Goal: Navigation & Orientation: Find specific page/section

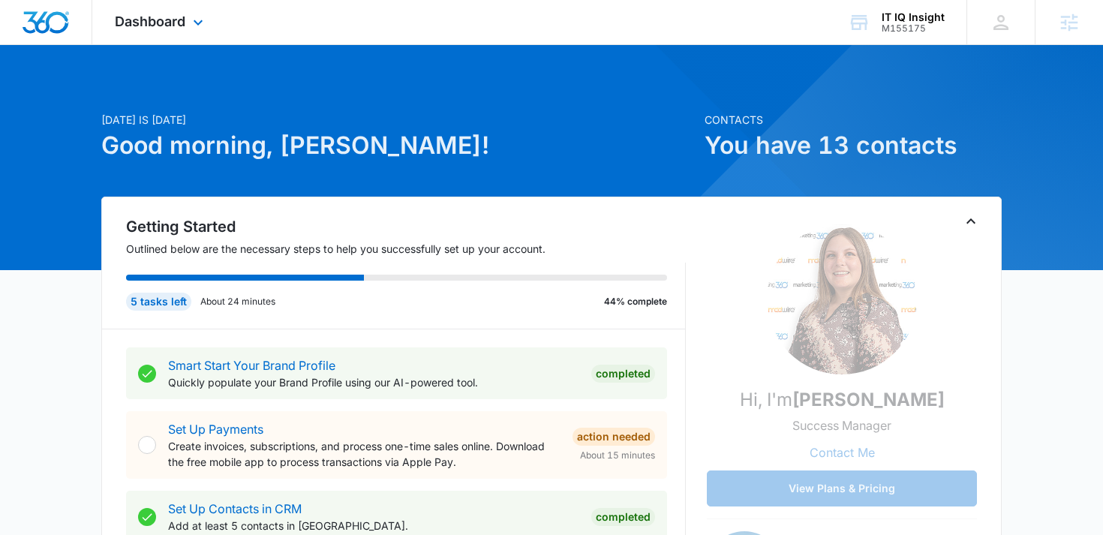
click at [139, 9] on div "Dashboard Apps Reputation Websites Forms CRM Email Social Payments POS Content …" at bounding box center [160, 22] width 137 height 44
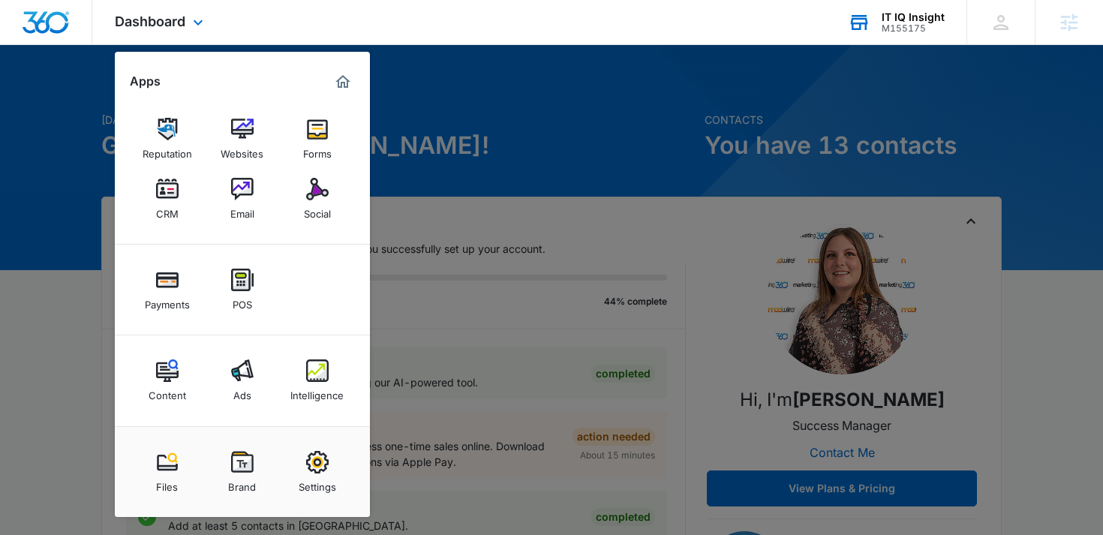
click at [905, 18] on div "IT IQ Insight" at bounding box center [913, 17] width 63 height 12
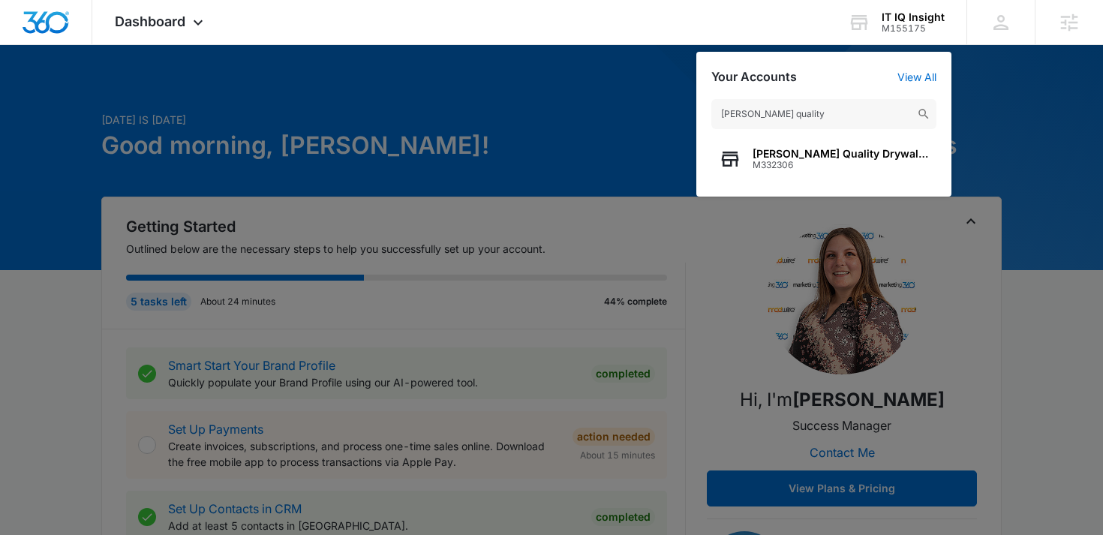
type input "sanchez quality"
click at [774, 158] on span "Sanchez Quality Drywall Inc." at bounding box center [841, 154] width 176 height 12
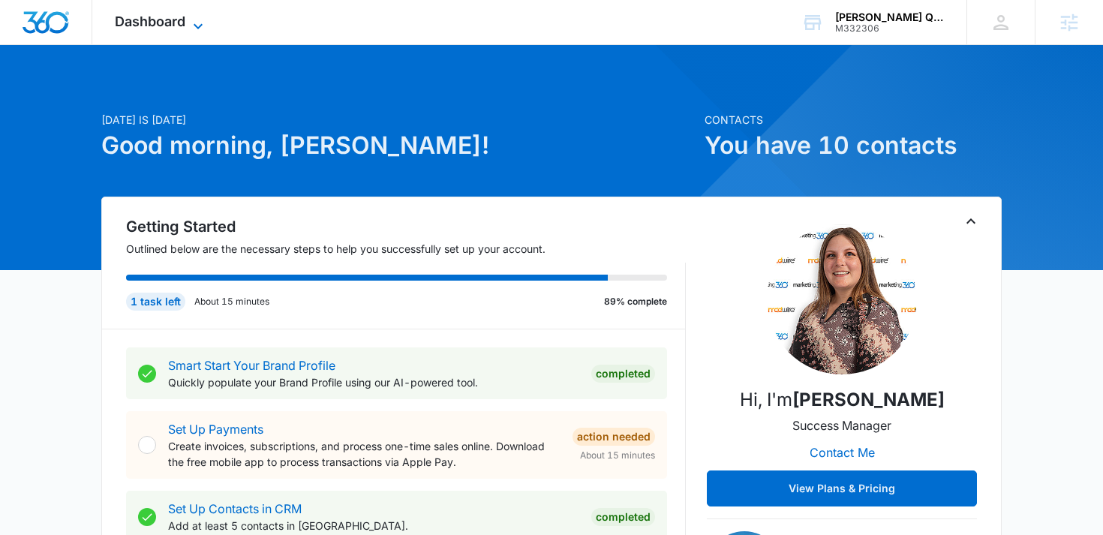
click at [167, 17] on span "Dashboard" at bounding box center [150, 22] width 71 height 16
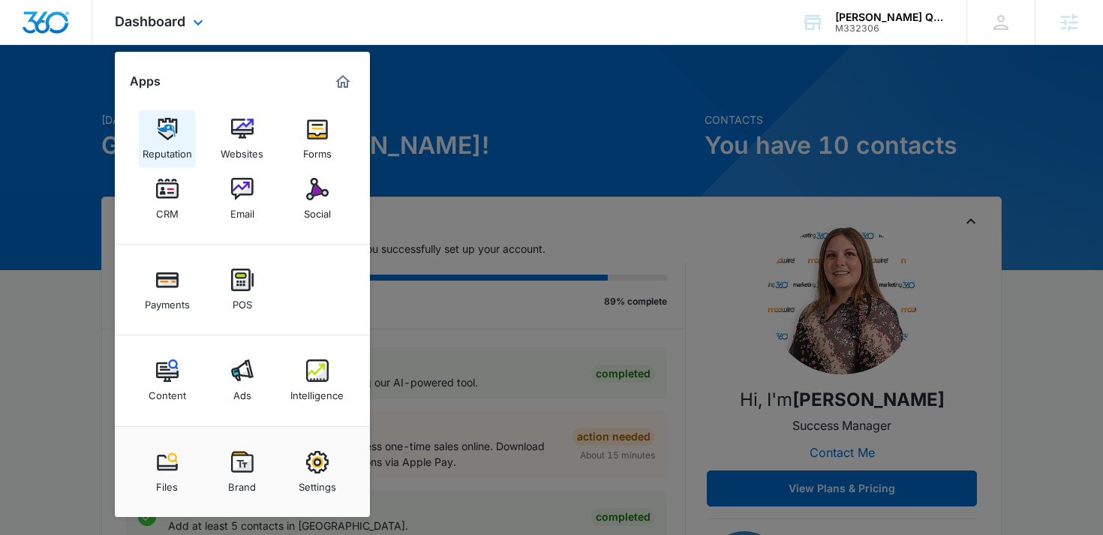
click at [155, 133] on link "Reputation" at bounding box center [167, 138] width 57 height 57
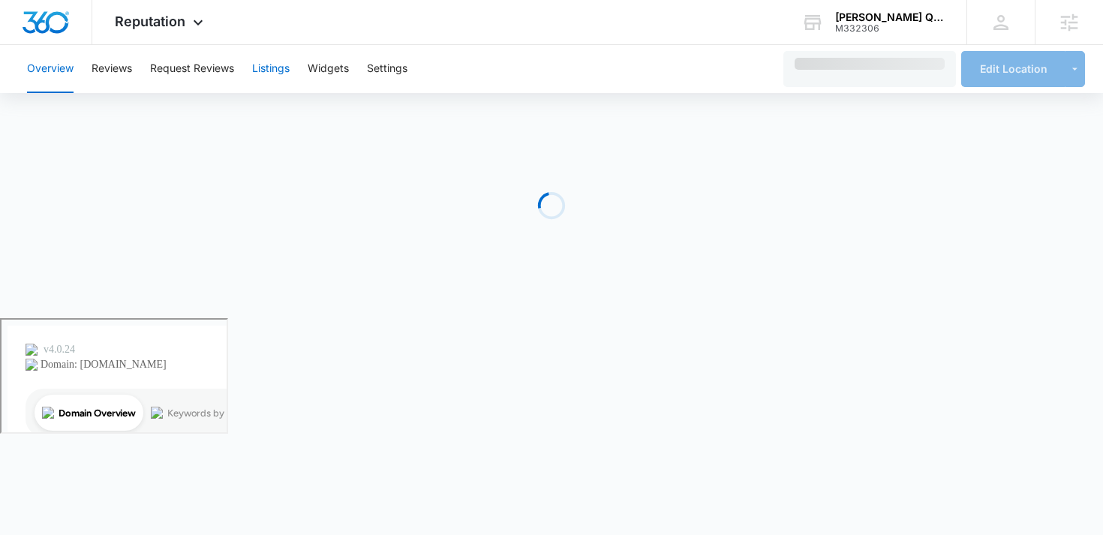
click at [260, 66] on button "Listings" at bounding box center [271, 69] width 38 height 48
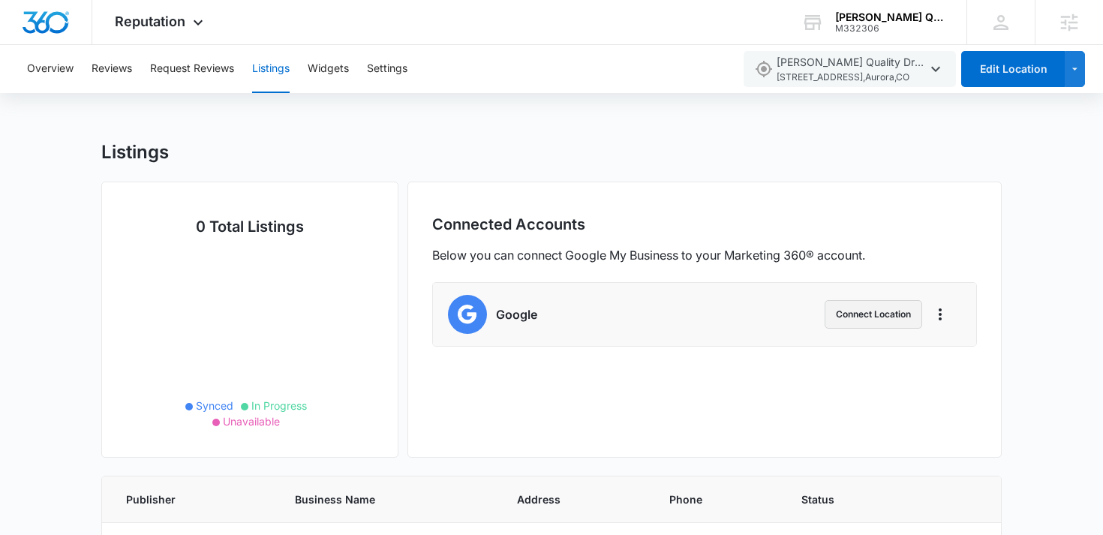
click at [862, 313] on button "Connect Location" at bounding box center [874, 314] width 98 height 29
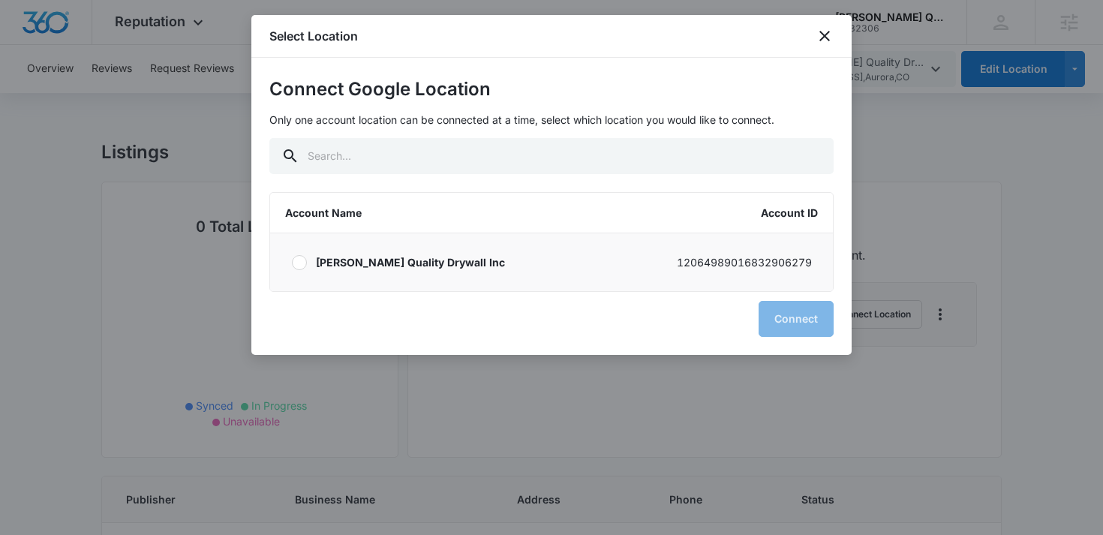
click at [383, 268] on p "Sanchez Quality Drywall Inc" at bounding box center [410, 262] width 189 height 16
click at [292, 263] on input "Sanchez Quality Drywall Inc 12064989016832906279" at bounding box center [291, 262] width 1 height 1
radio input "true"
click at [774, 323] on button "Connect" at bounding box center [796, 319] width 75 height 36
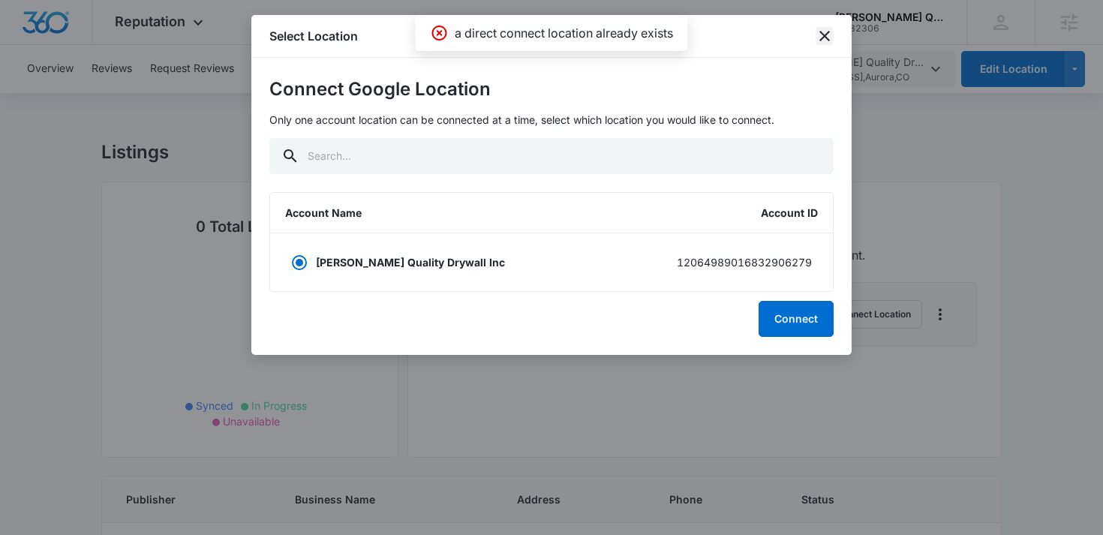
click at [823, 35] on icon "close" at bounding box center [825, 36] width 11 height 11
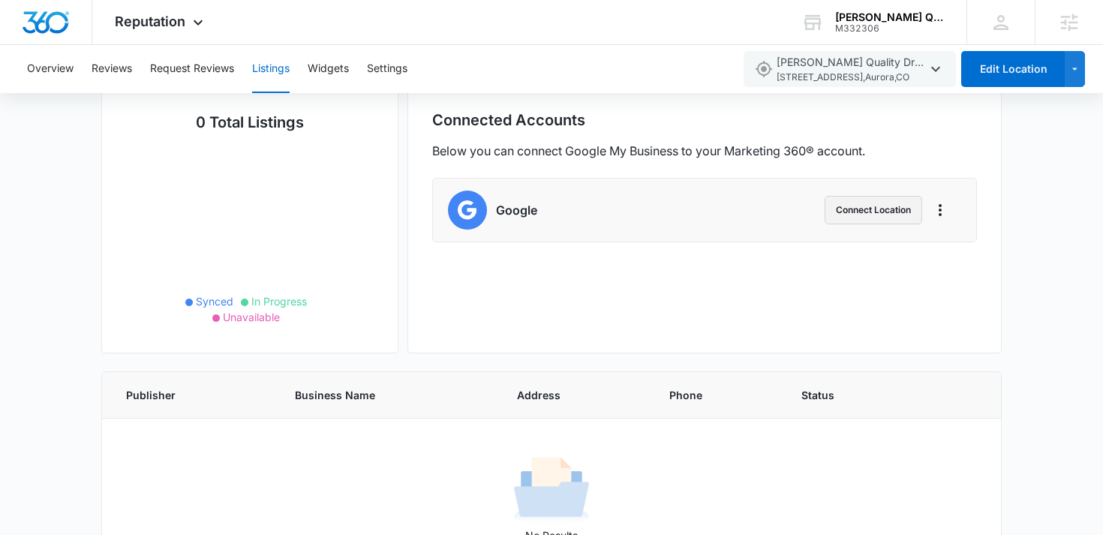
scroll to position [116, 0]
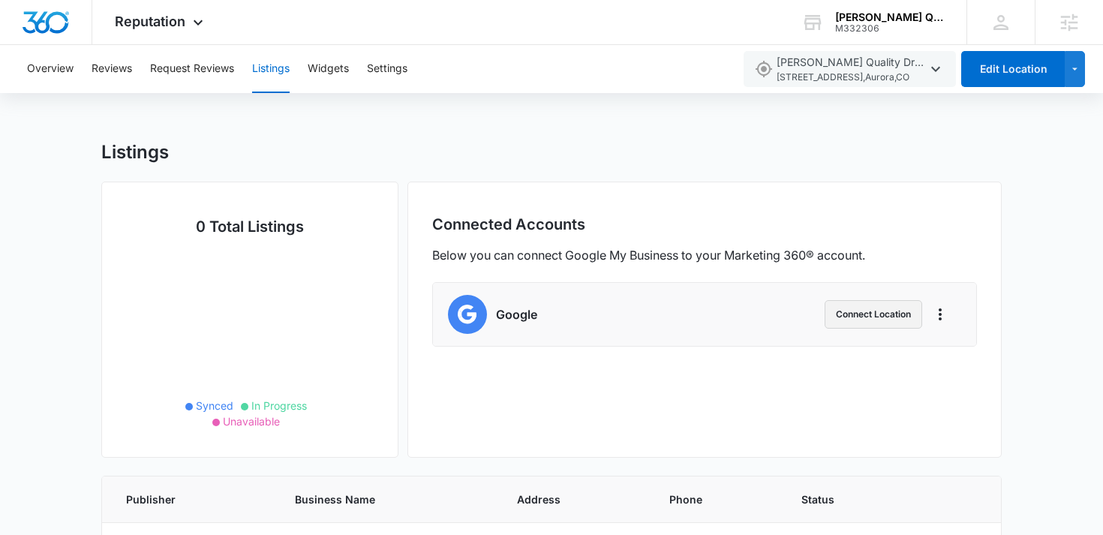
click at [846, 311] on button "Connect Location" at bounding box center [874, 314] width 98 height 29
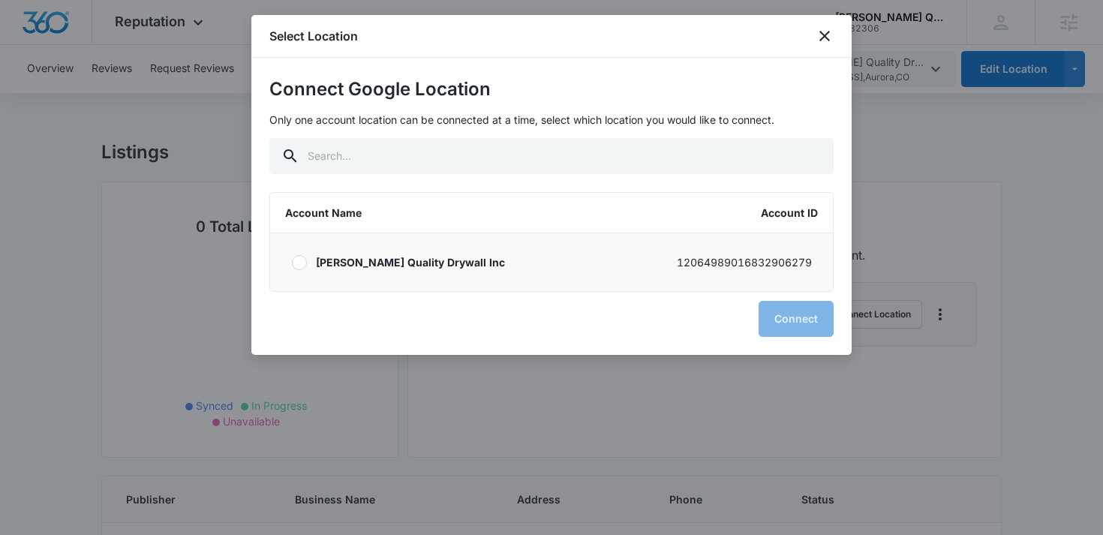
click at [305, 264] on div at bounding box center [299, 262] width 15 height 15
click at [292, 263] on input "Sanchez Quality Drywall Inc 12064989016832906279" at bounding box center [291, 262] width 1 height 1
radio input "true"
click at [785, 314] on button "Connect" at bounding box center [796, 319] width 75 height 36
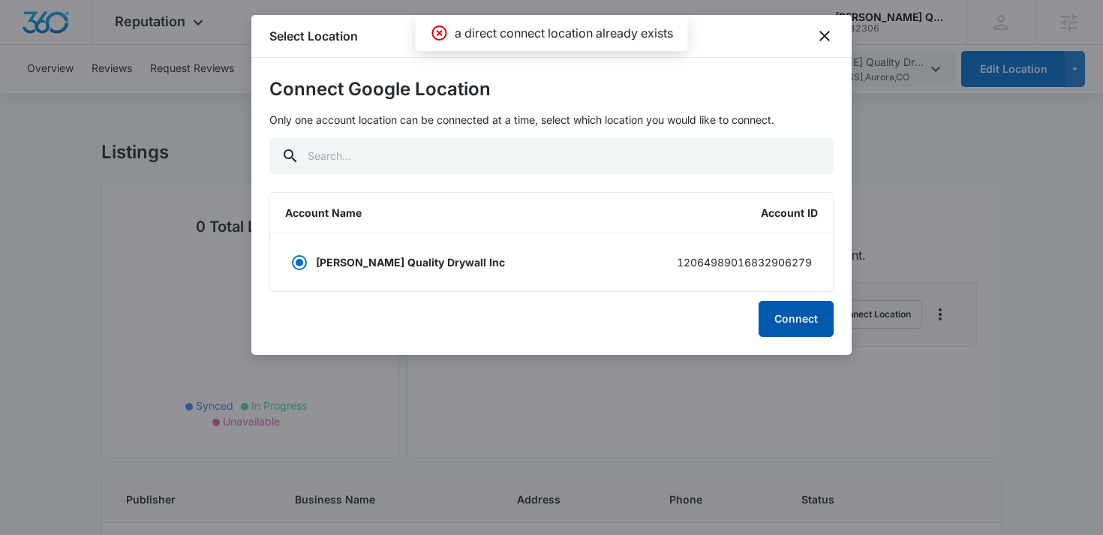
click at [785, 314] on button "Connect" at bounding box center [796, 319] width 75 height 36
click at [627, 263] on label "Sanchez Quality Drywall Inc 12064989016832906279" at bounding box center [551, 262] width 563 height 58
click at [292, 263] on input "Sanchez Quality Drywall Inc 12064989016832906279" at bounding box center [291, 262] width 1 height 1
click at [772, 313] on button "Connect" at bounding box center [796, 319] width 75 height 36
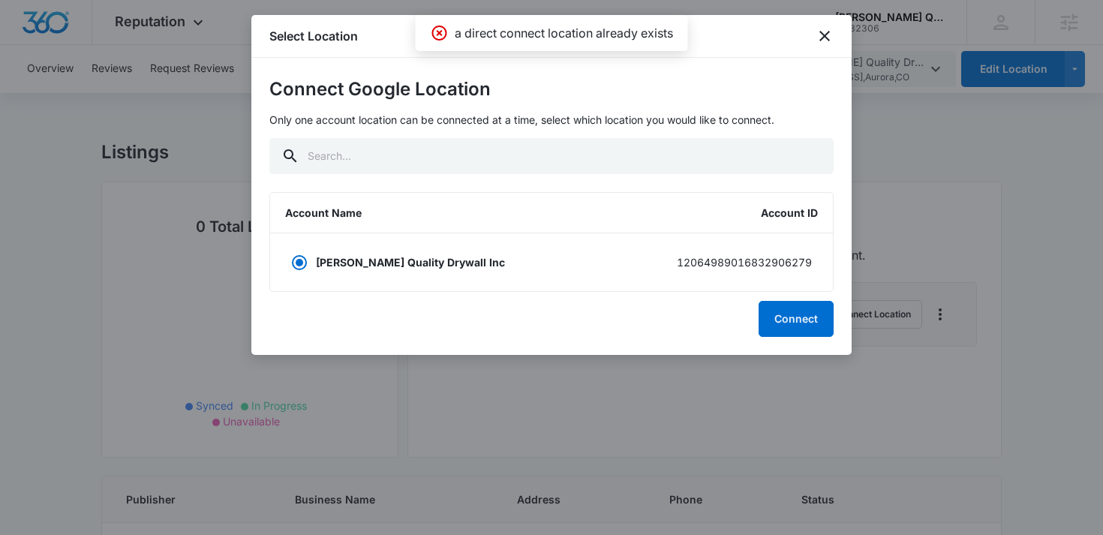
click at [128, 209] on div at bounding box center [551, 267] width 1103 height 535
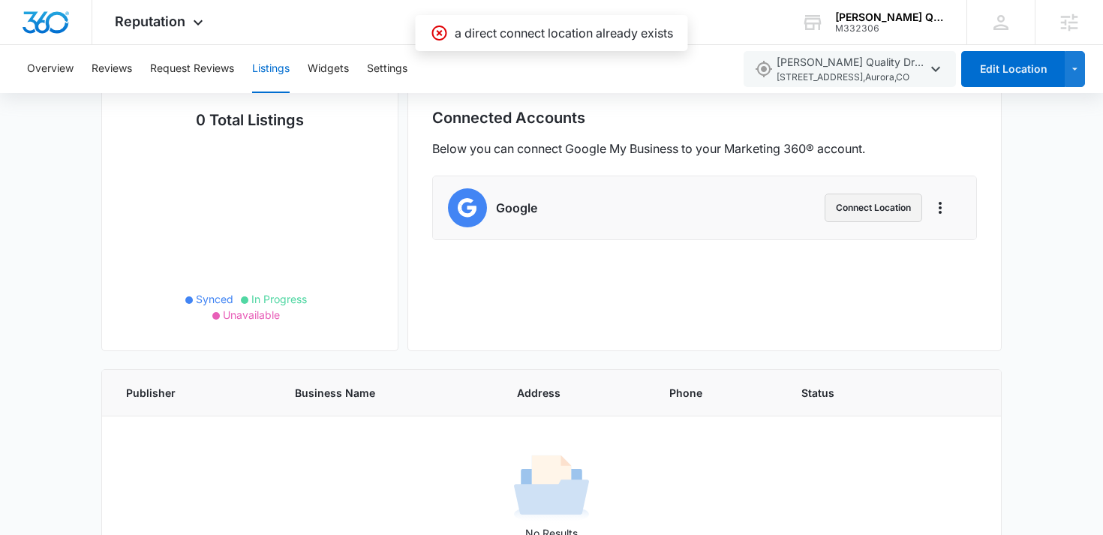
scroll to position [165, 0]
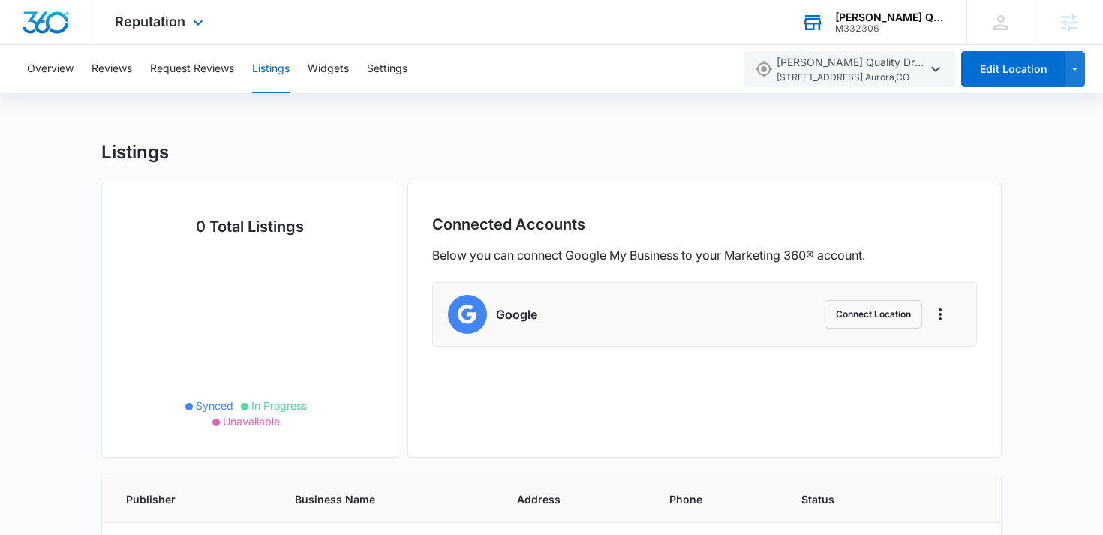
click at [874, 29] on div "M332306" at bounding box center [890, 28] width 110 height 11
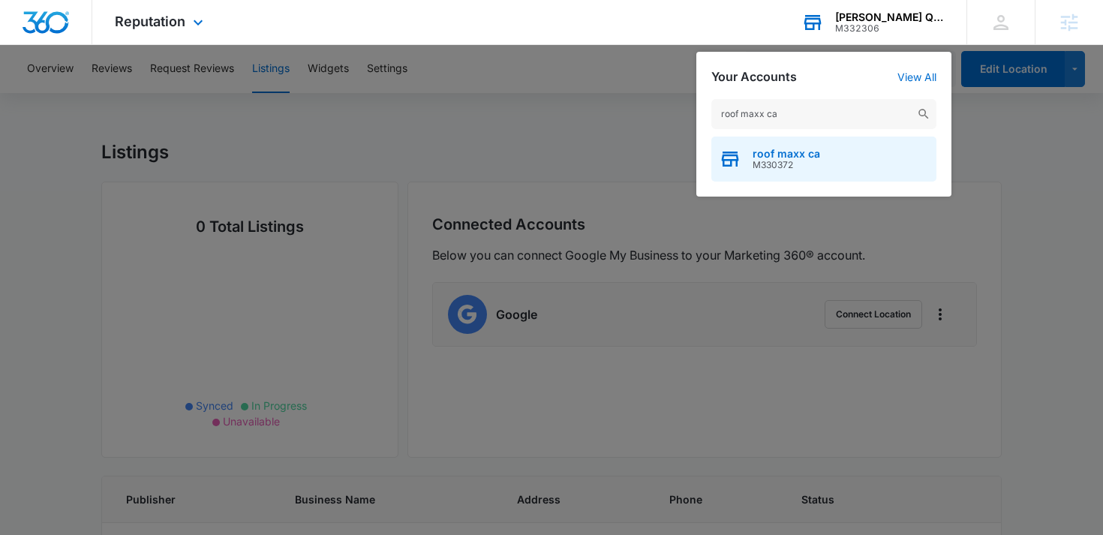
type input "roof maxx ca"
click at [765, 170] on span "M330372" at bounding box center [787, 165] width 68 height 11
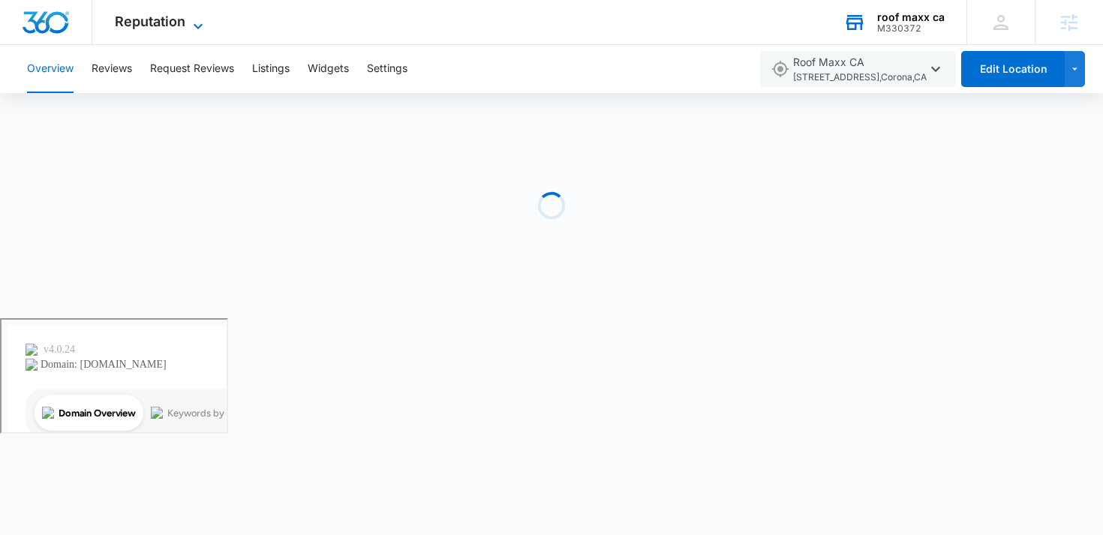
click at [176, 26] on span "Reputation" at bounding box center [150, 22] width 71 height 16
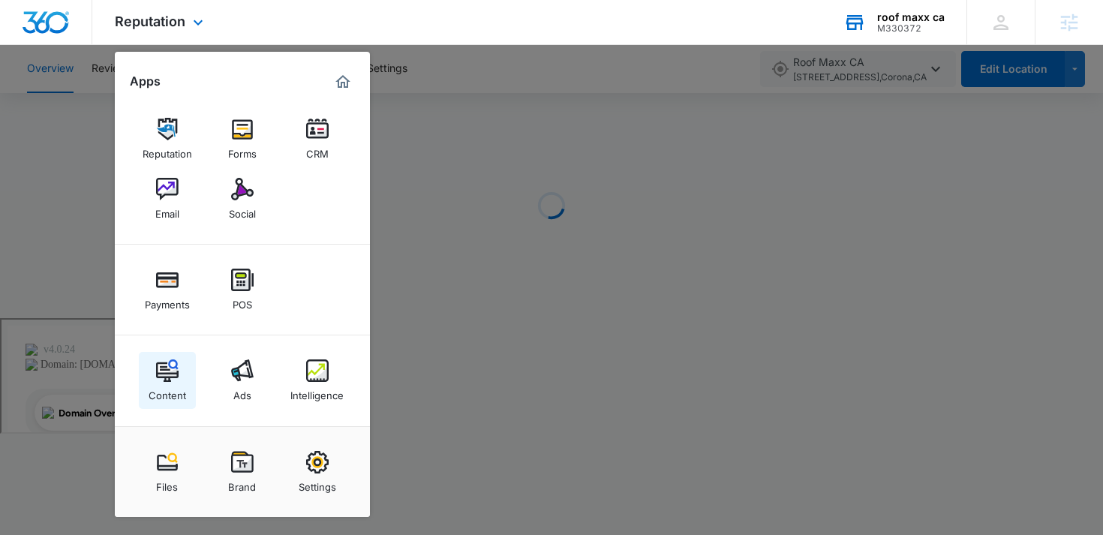
click at [152, 374] on link "Content" at bounding box center [167, 380] width 57 height 57
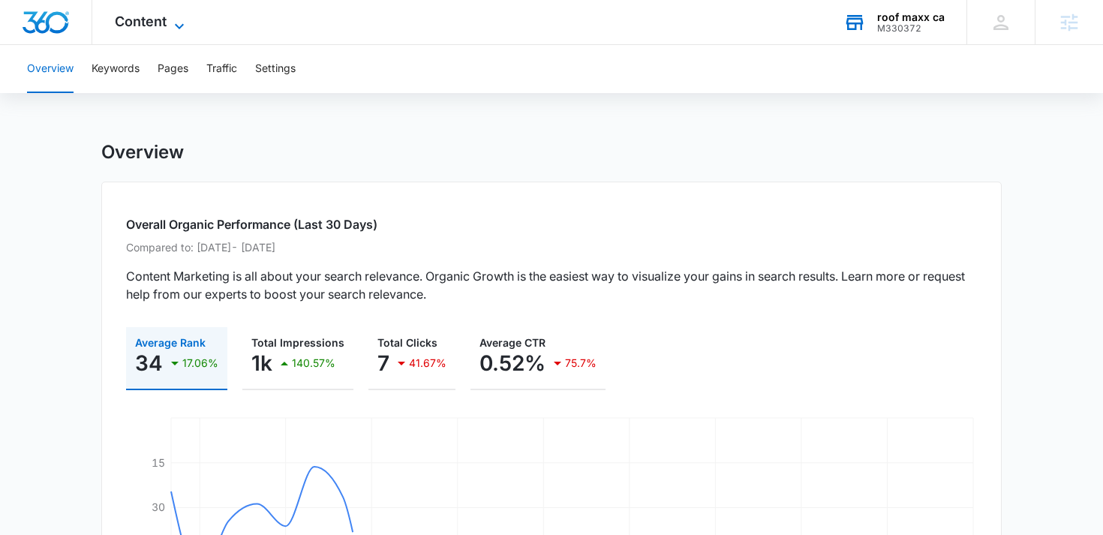
click at [147, 26] on span "Content" at bounding box center [141, 22] width 52 height 16
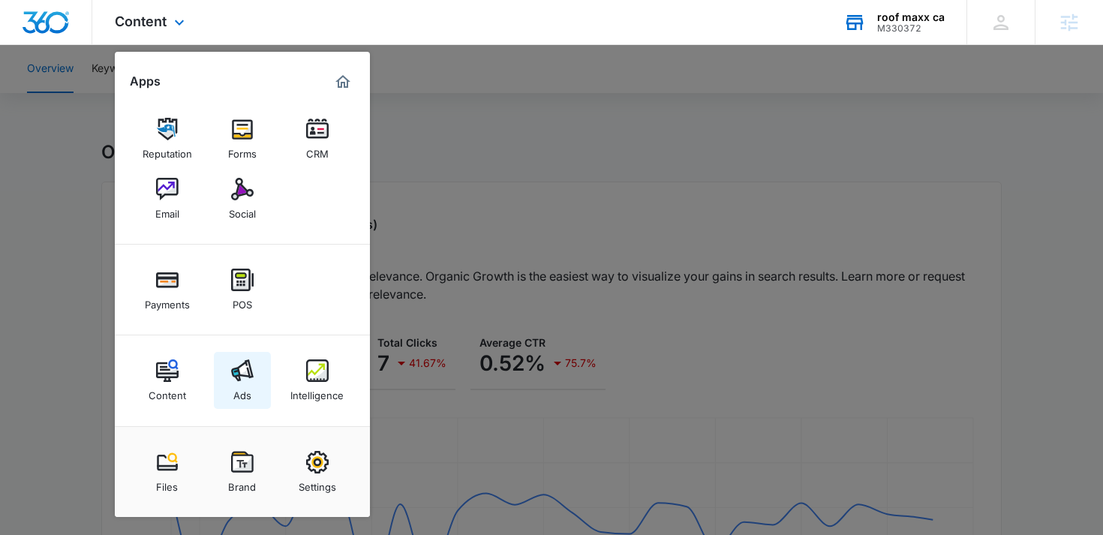
click at [242, 378] on img at bounding box center [242, 370] width 23 height 23
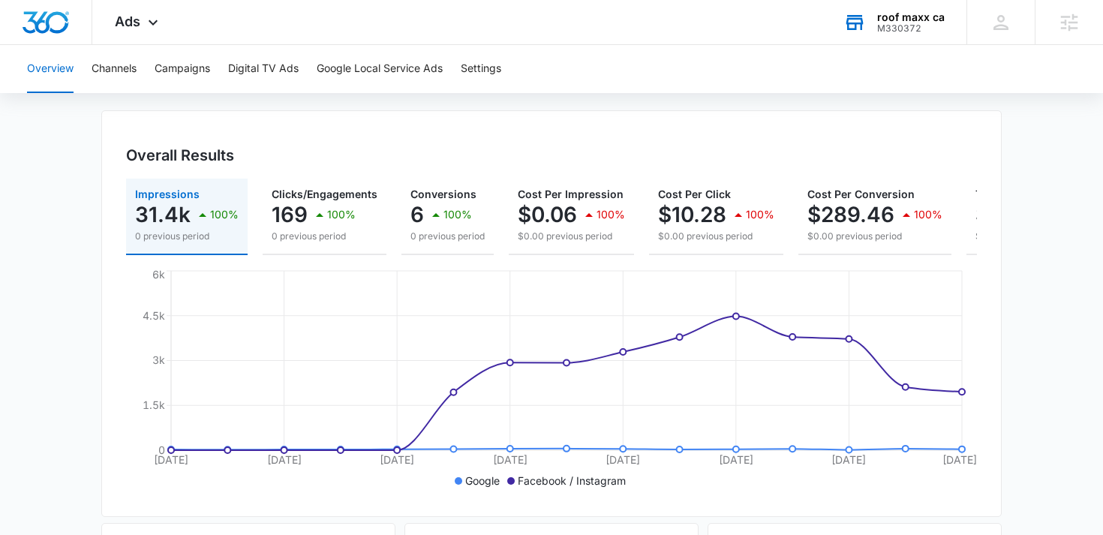
scroll to position [116, 0]
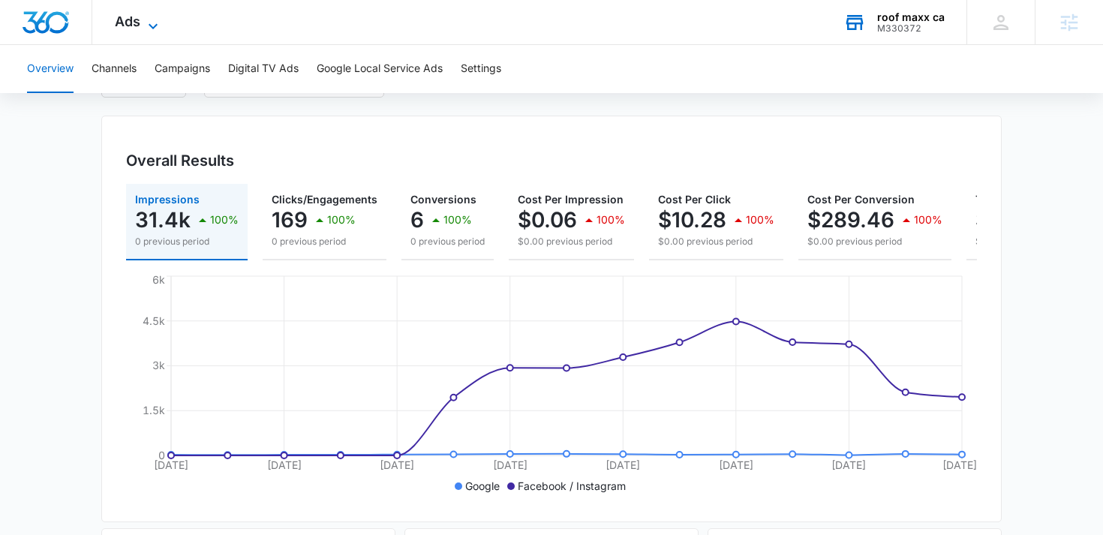
click at [153, 23] on icon at bounding box center [153, 26] width 18 height 18
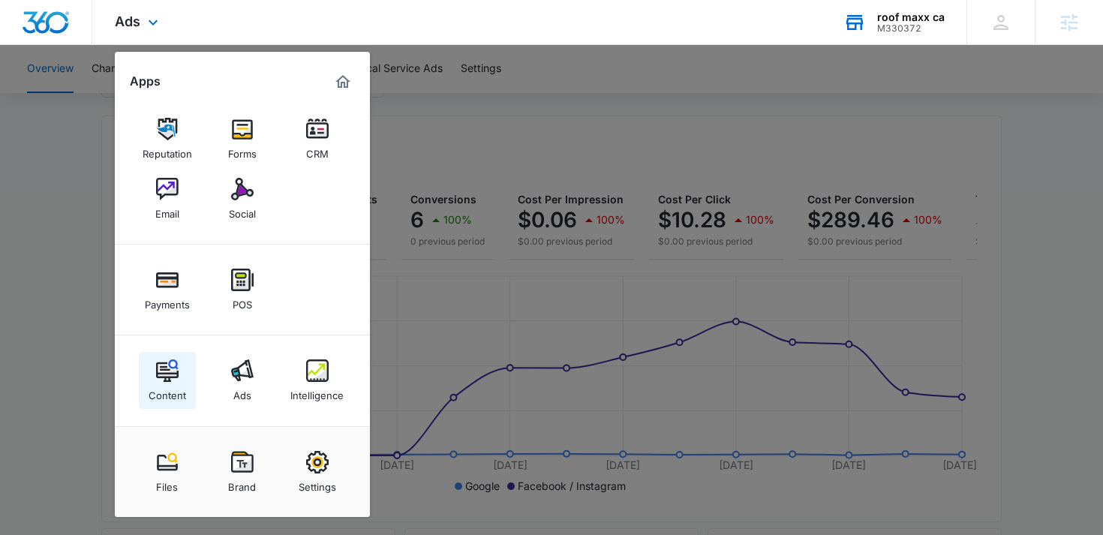
click at [179, 359] on link "Content" at bounding box center [167, 380] width 57 height 57
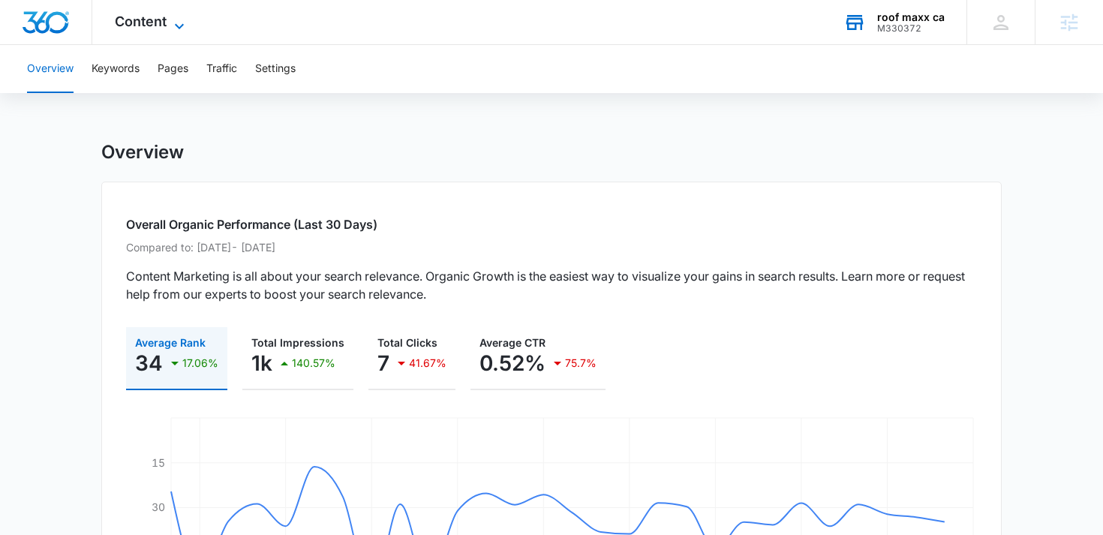
click at [141, 22] on span "Content" at bounding box center [141, 22] width 52 height 16
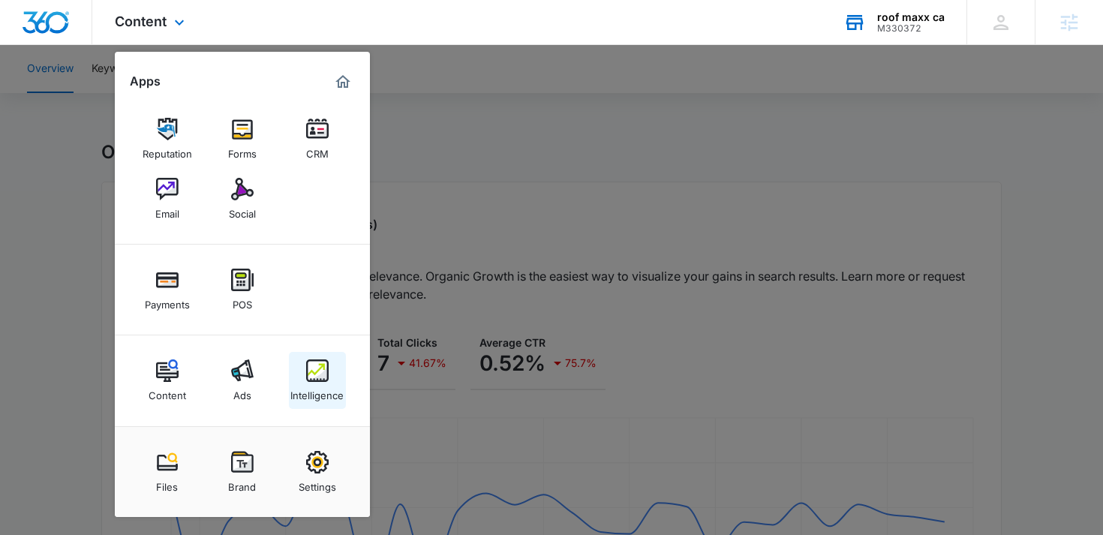
click at [300, 384] on div "Intelligence" at bounding box center [316, 392] width 53 height 20
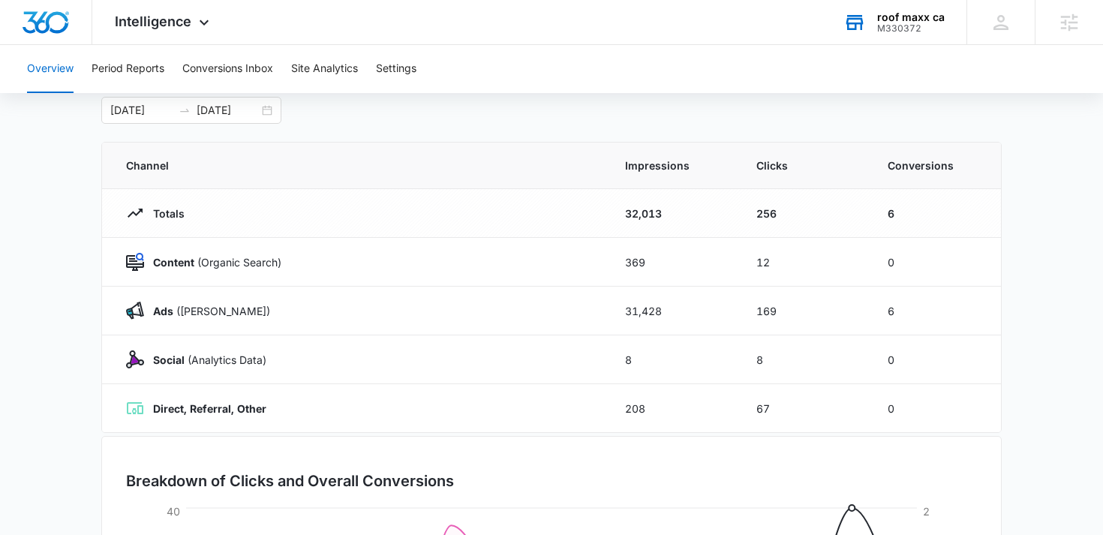
scroll to position [81, 0]
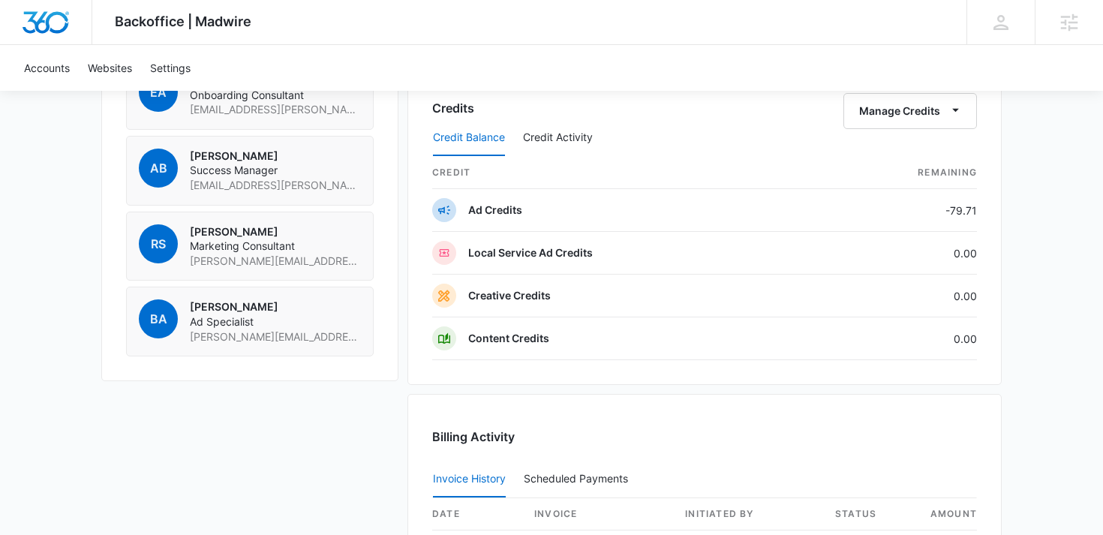
scroll to position [1529, 0]
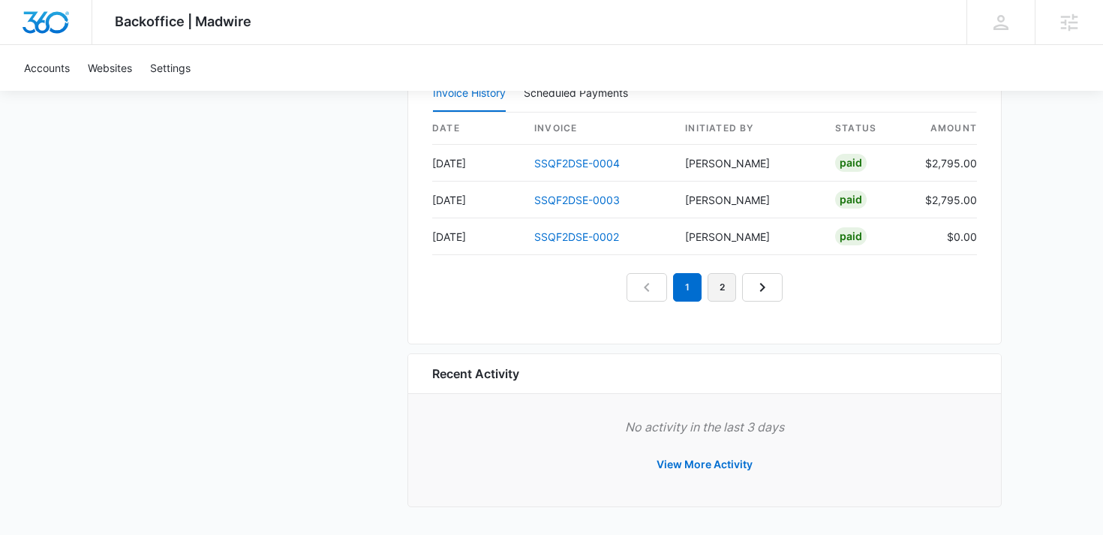
click at [723, 295] on link "2" at bounding box center [722, 287] width 29 height 29
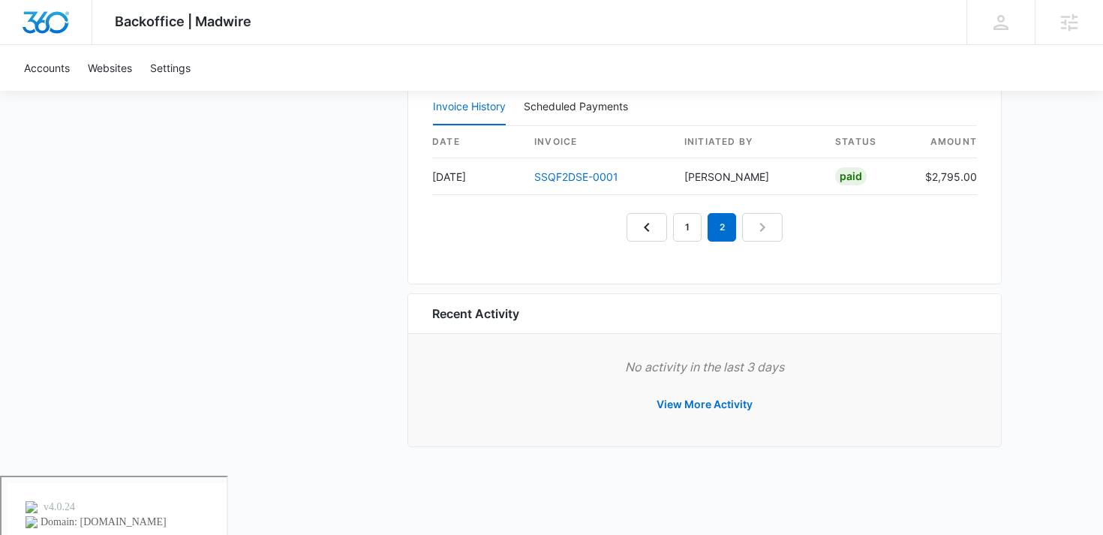
scroll to position [1456, 0]
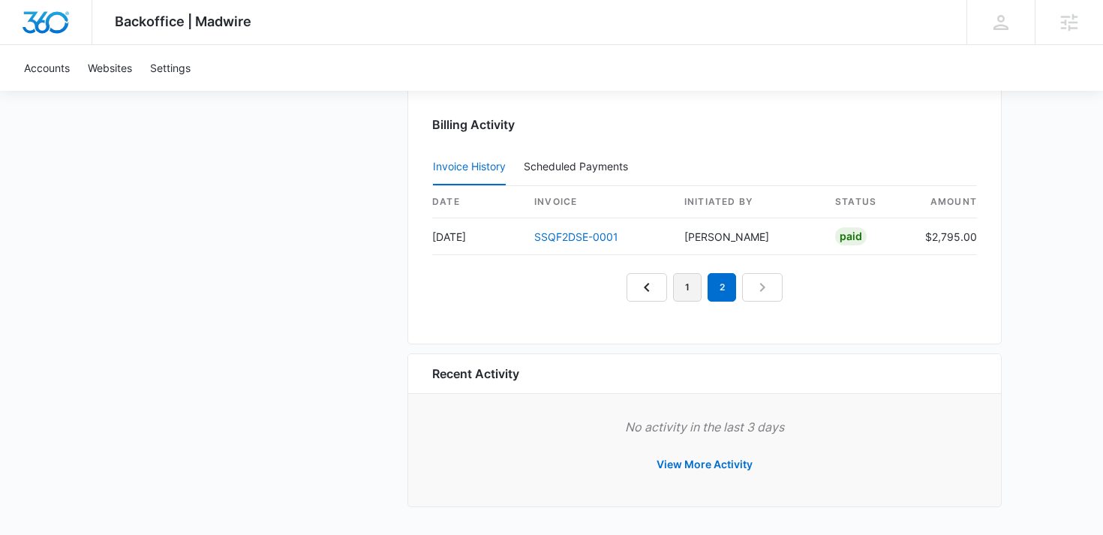
click at [692, 295] on link "1" at bounding box center [687, 287] width 29 height 29
